Goal: Transaction & Acquisition: Purchase product/service

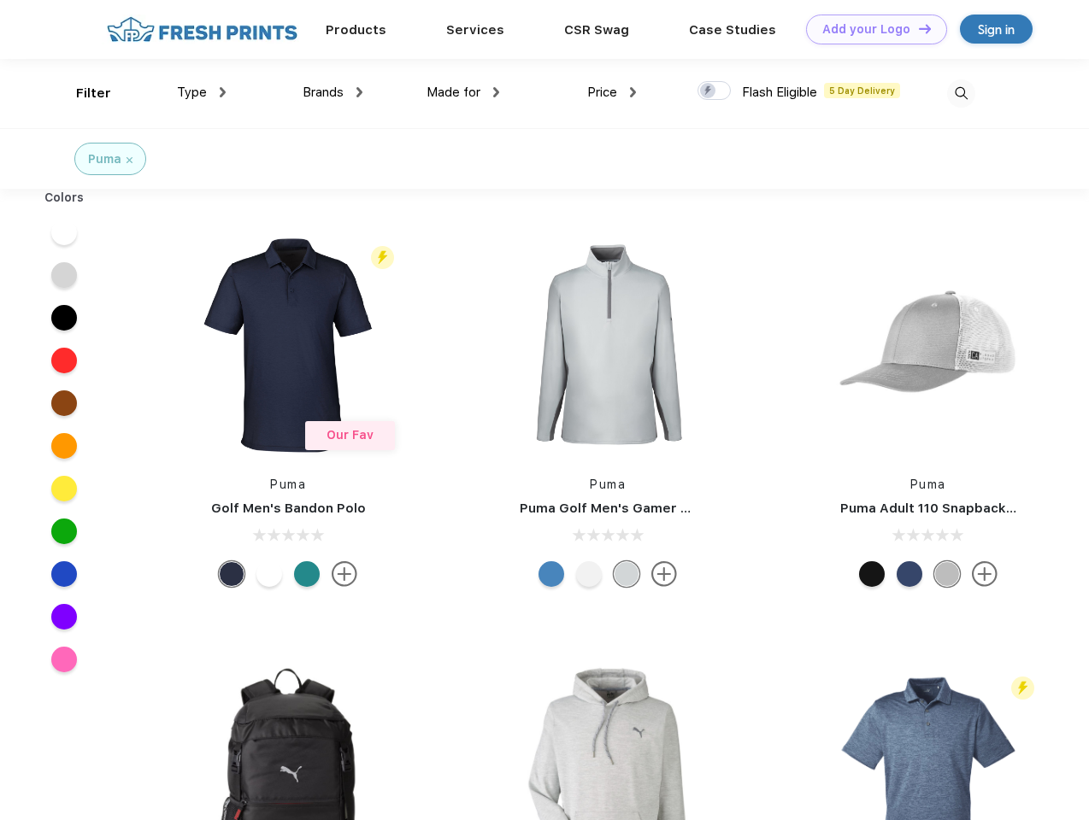
scroll to position [1, 0]
click at [870, 29] on link "Add your Logo Design Tool" at bounding box center [876, 30] width 141 height 30
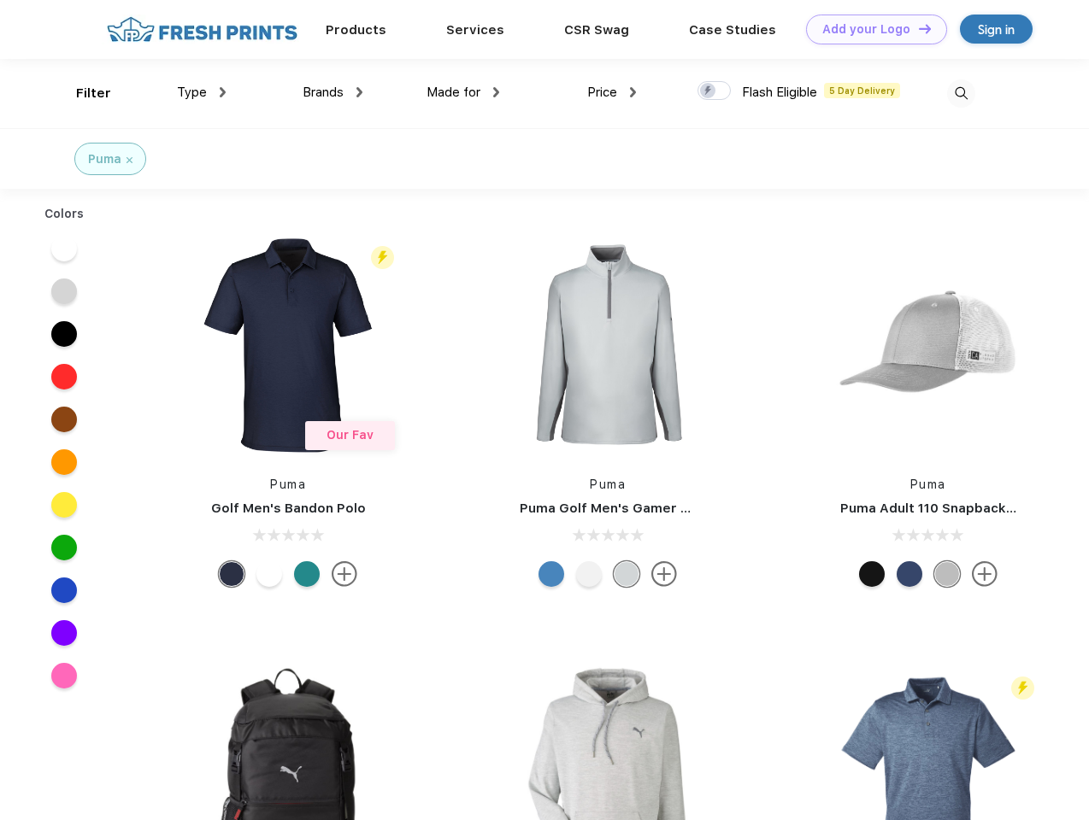
click at [0, 0] on div "Design Tool" at bounding box center [0, 0] width 0 height 0
click at [917, 28] on link "Add your Logo Design Tool" at bounding box center [876, 30] width 141 height 30
click at [82, 93] on div "Filter" at bounding box center [93, 94] width 35 height 20
click at [202, 92] on span "Type" at bounding box center [192, 92] width 30 height 15
click at [332, 92] on span "Brands" at bounding box center [322, 92] width 41 height 15
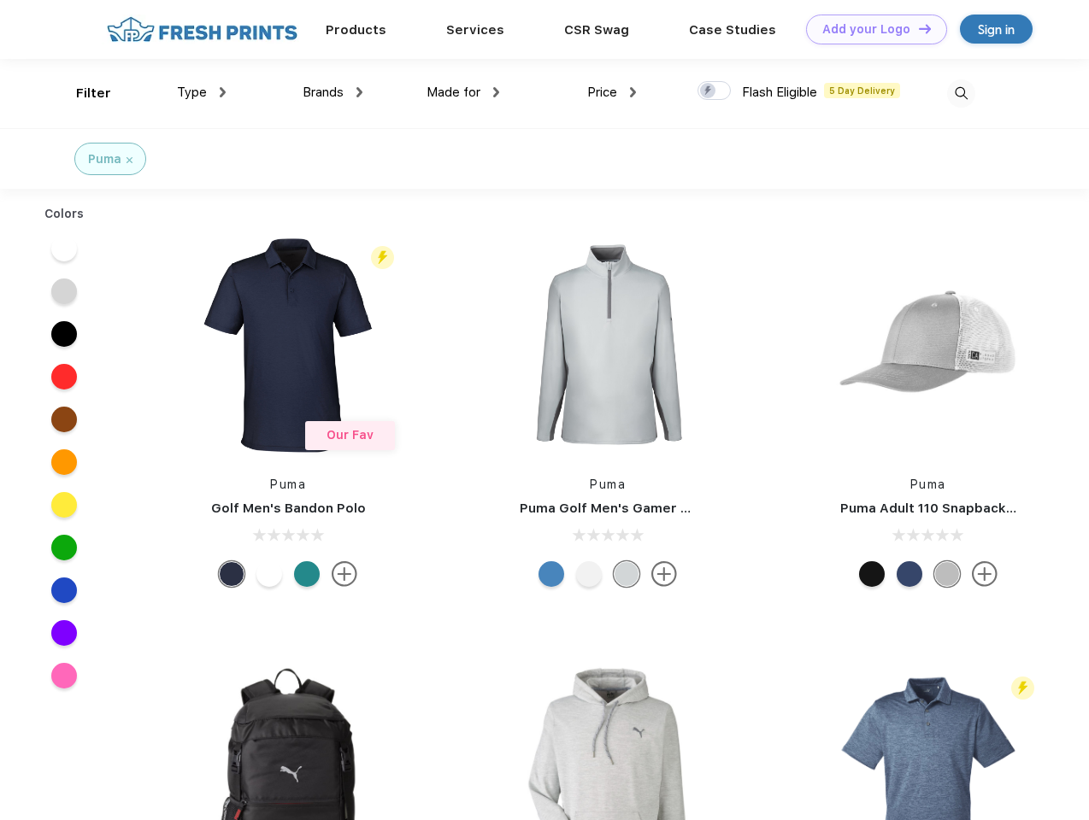
click at [463, 92] on span "Made for" at bounding box center [453, 92] width 54 height 15
click at [612, 92] on span "Price" at bounding box center [602, 92] width 30 height 15
click at [714, 91] on div at bounding box center [713, 90] width 33 height 19
click at [708, 91] on input "checkbox" at bounding box center [702, 85] width 11 height 11
click at [960, 93] on img at bounding box center [961, 93] width 28 height 28
